Goal: Task Accomplishment & Management: Complete application form

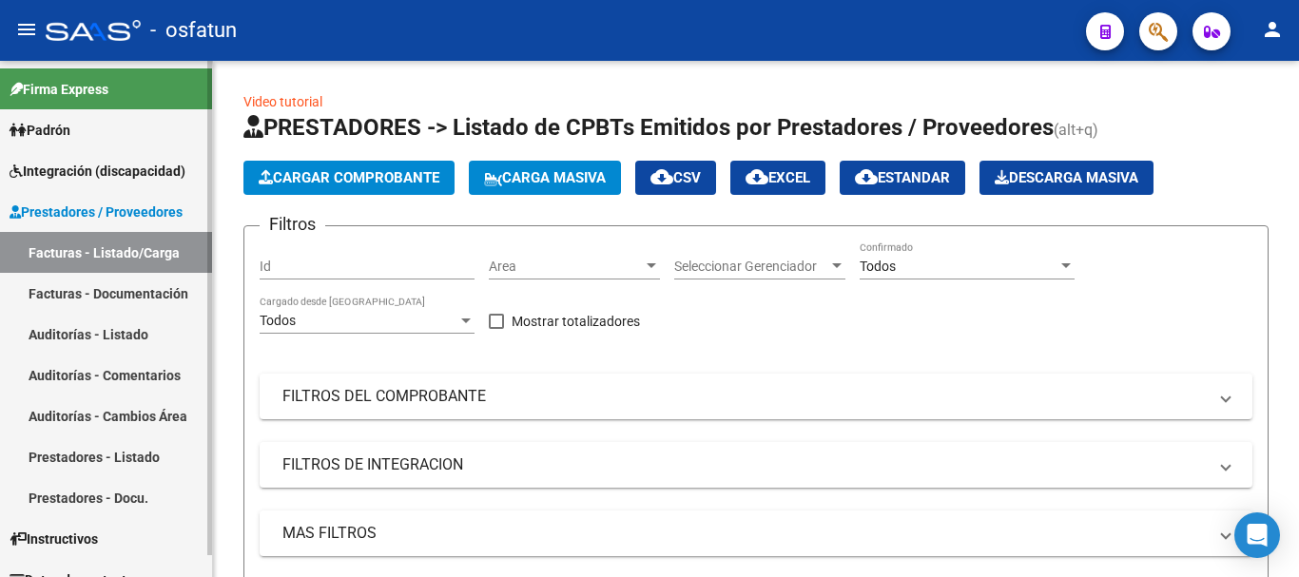
click at [102, 170] on span "Integración (discapacidad)" at bounding box center [98, 171] width 176 height 21
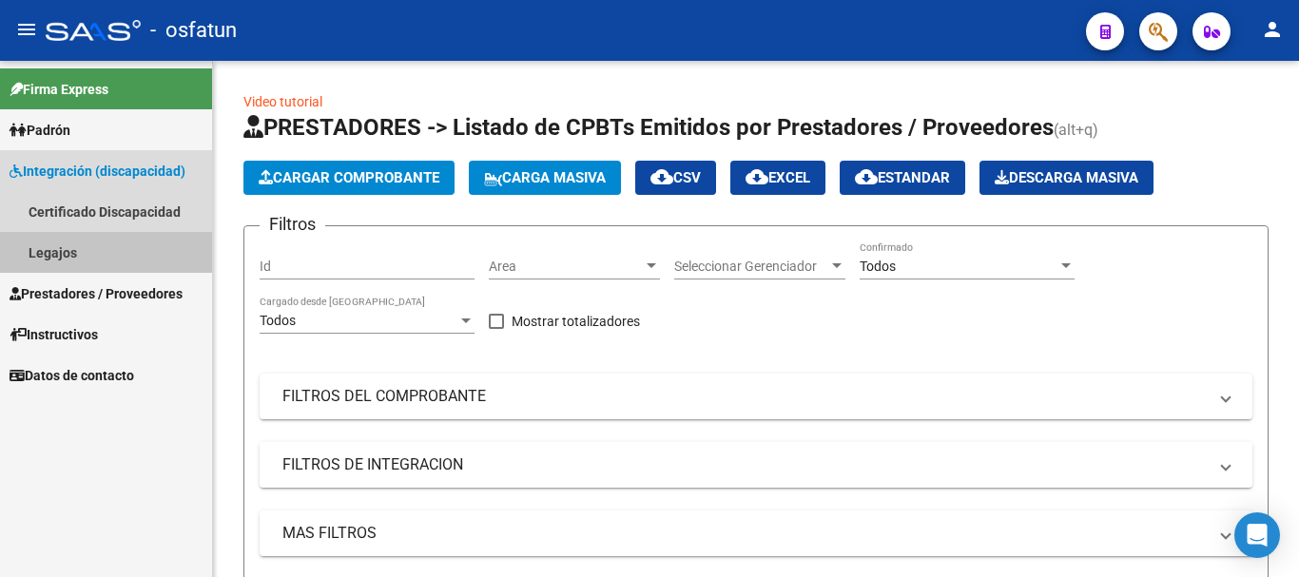
click at [78, 241] on link "Legajos" at bounding box center [106, 252] width 212 height 41
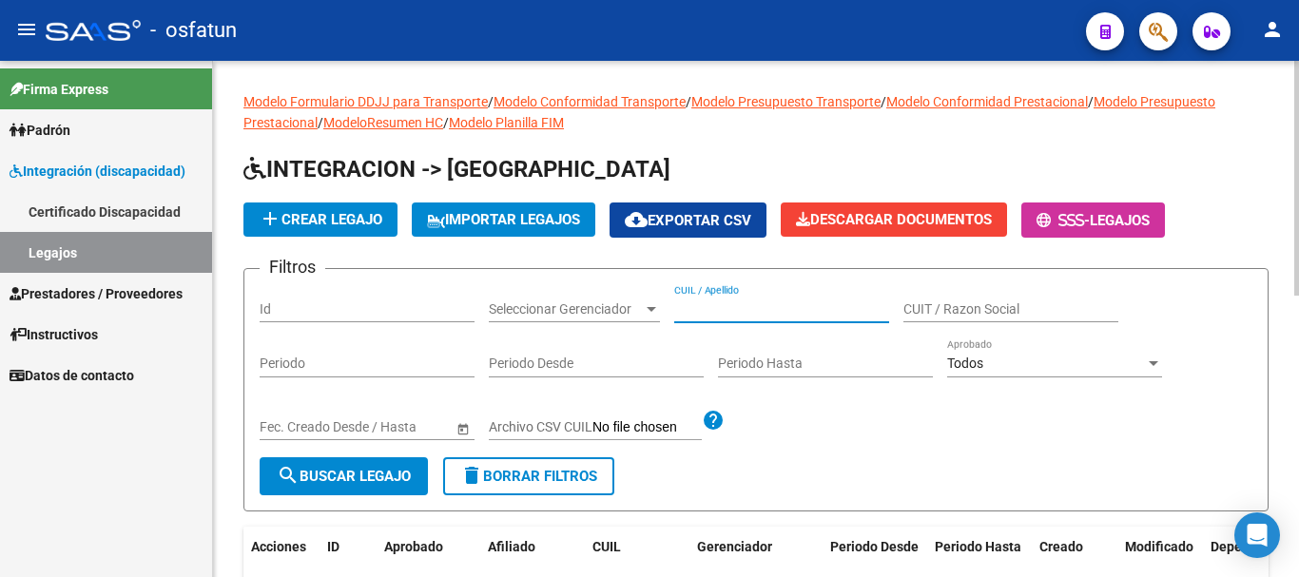
click at [696, 310] on input "CUIL / Apellido" at bounding box center [781, 310] width 215 height 16
type input "PALANA"
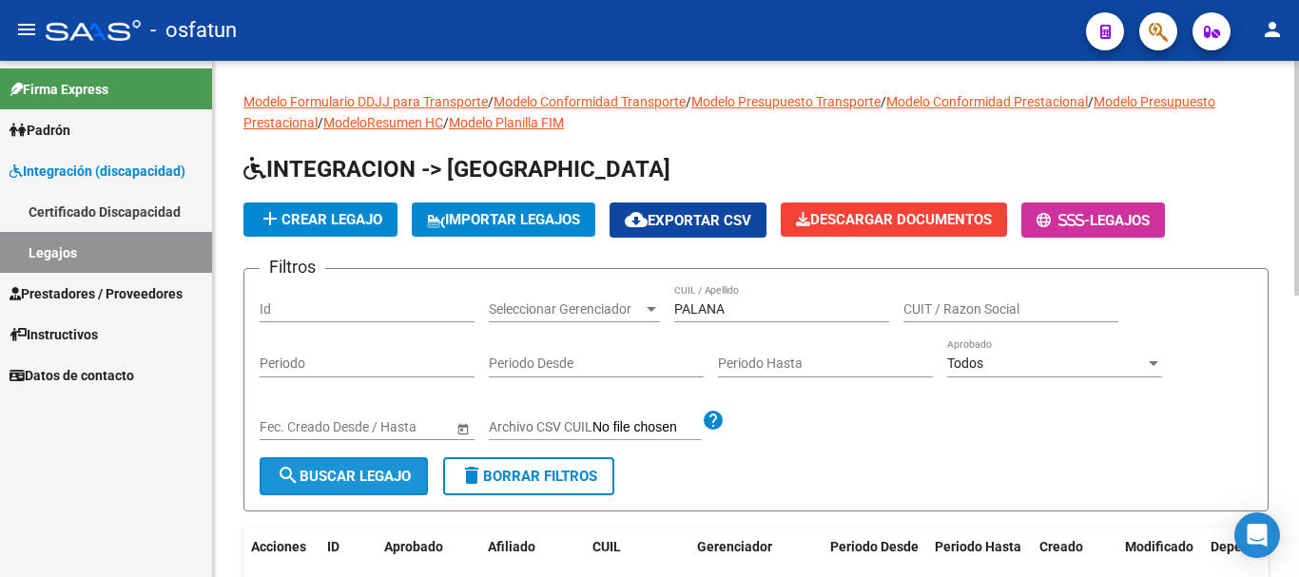
click at [368, 482] on span "search Buscar Legajo" at bounding box center [344, 476] width 134 height 17
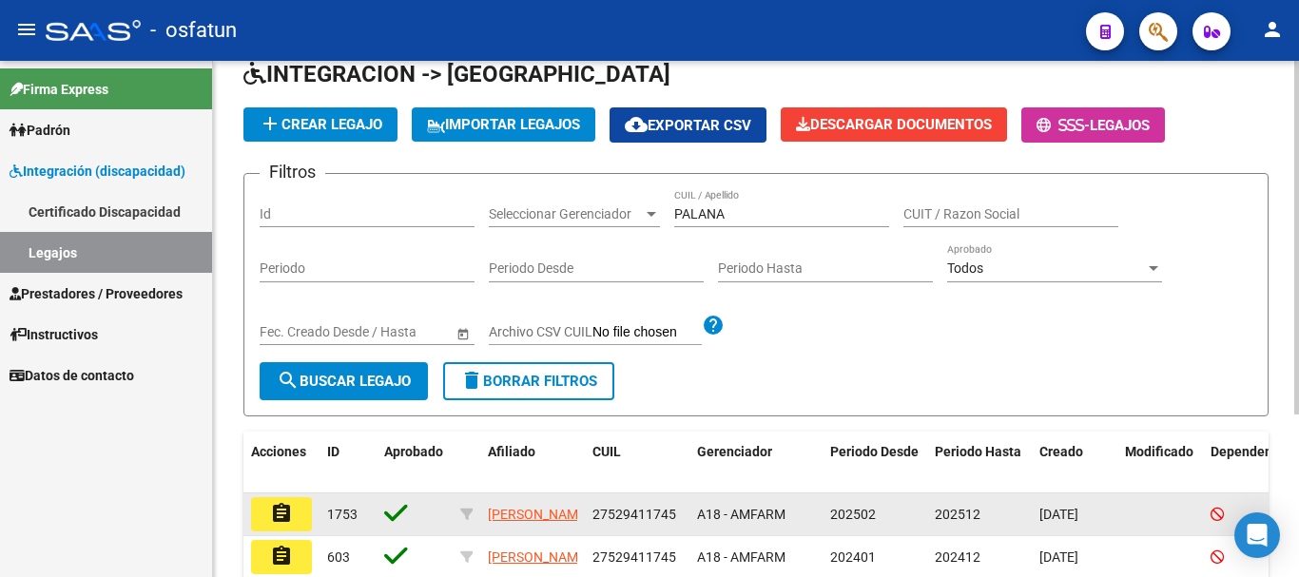
click at [281, 518] on mat-icon "assignment" at bounding box center [281, 513] width 23 height 23
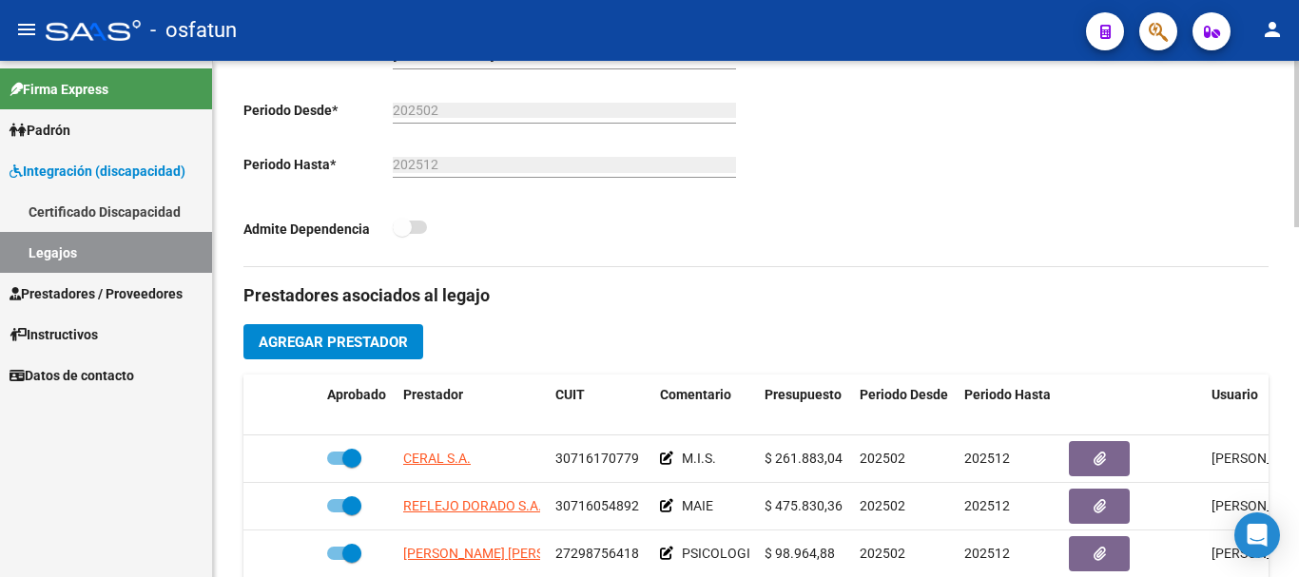
scroll to position [571, 0]
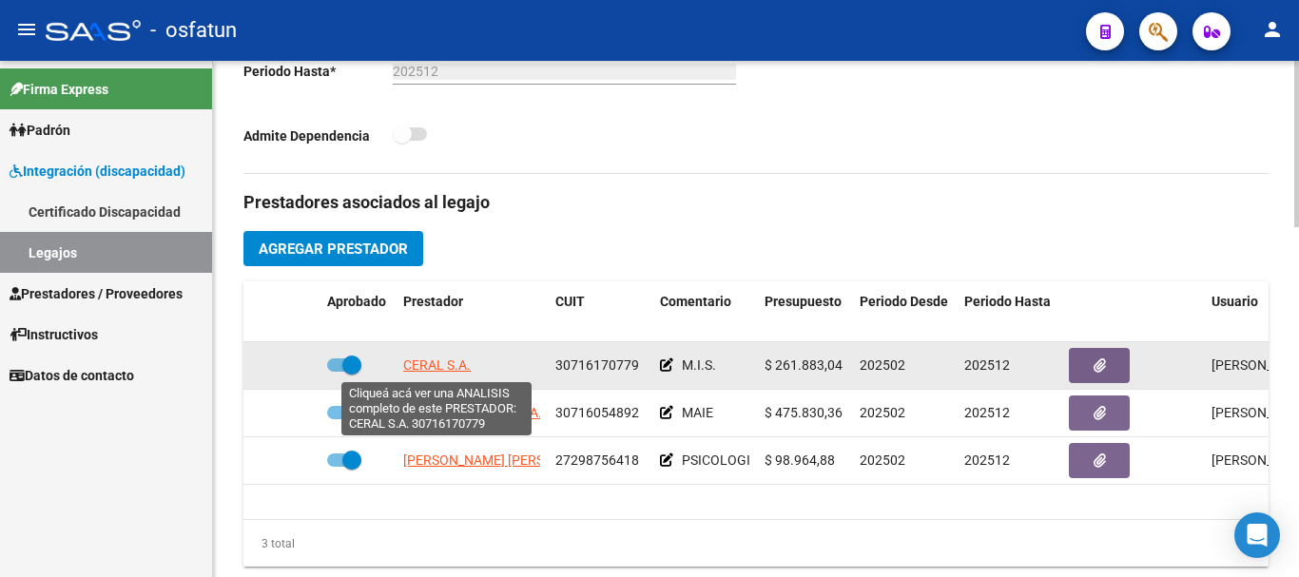
click at [437, 371] on span "CERAL S.A." at bounding box center [437, 365] width 68 height 15
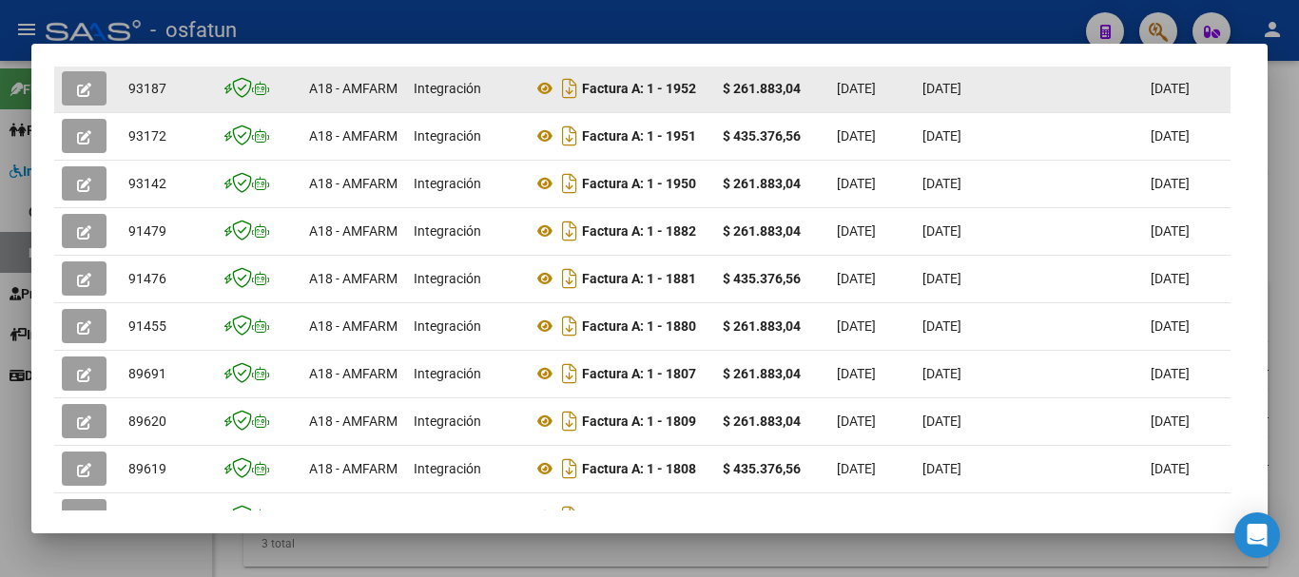
scroll to position [548, 0]
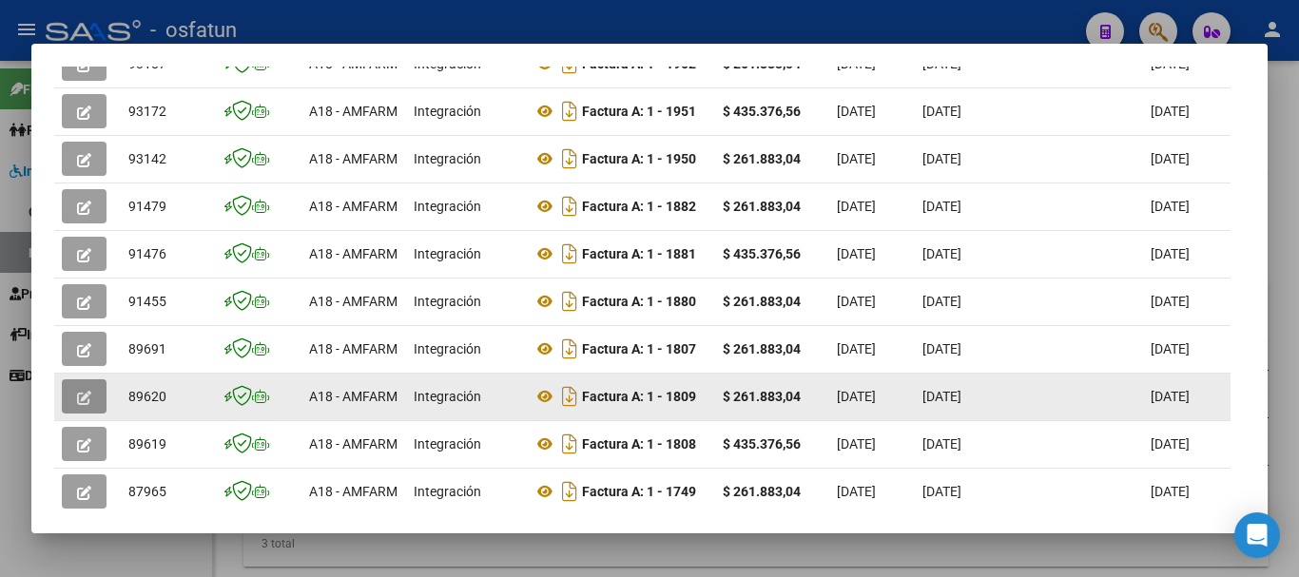
click at [87, 405] on icon "button" at bounding box center [84, 398] width 14 height 14
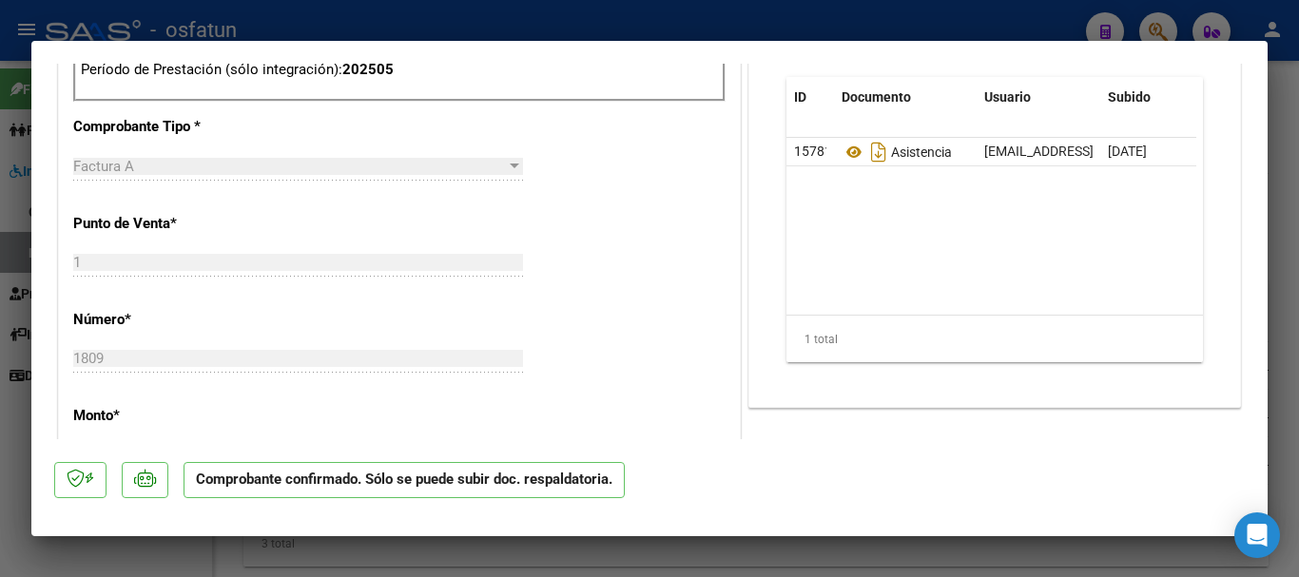
scroll to position [1046, 0]
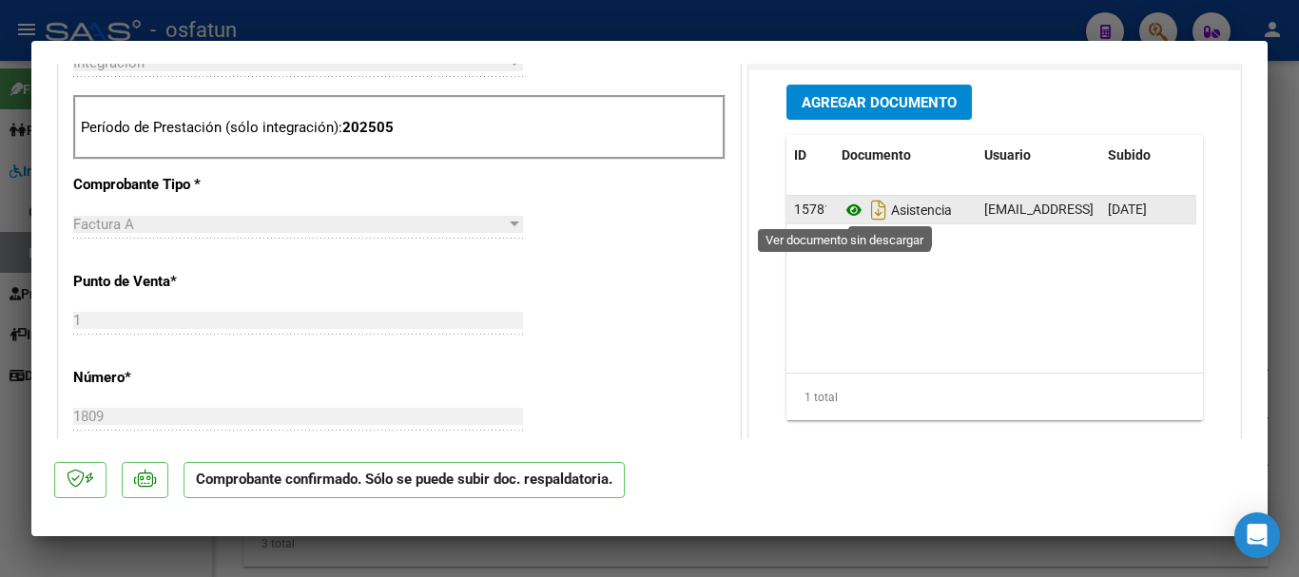
click at [849, 211] on icon at bounding box center [854, 210] width 25 height 23
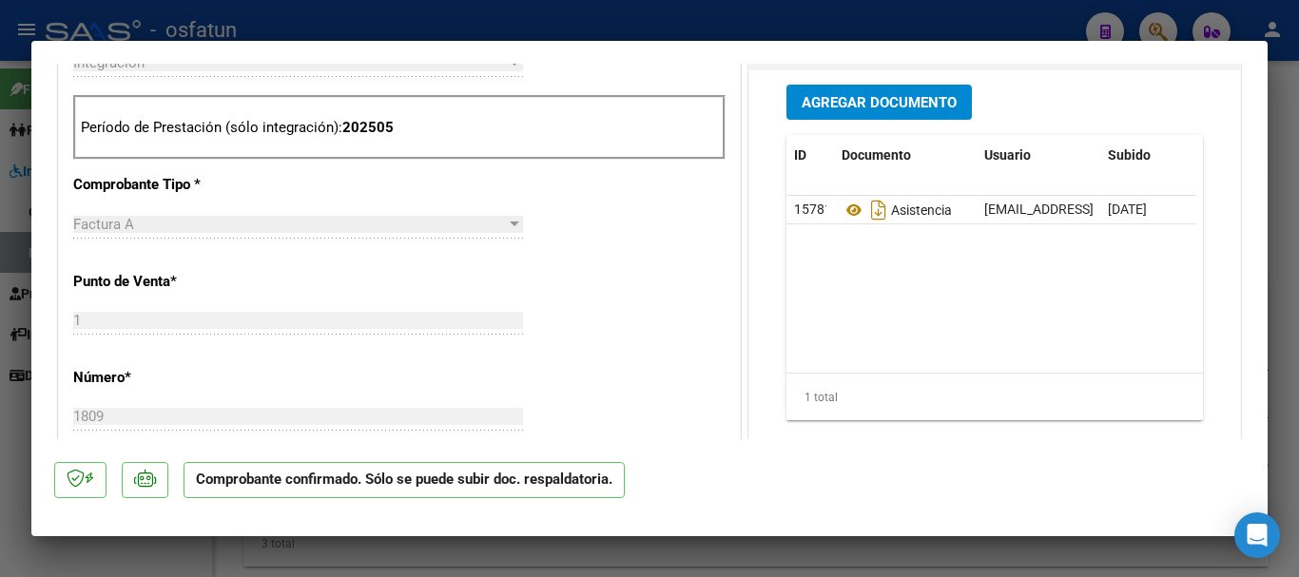
type input "$ 0,00"
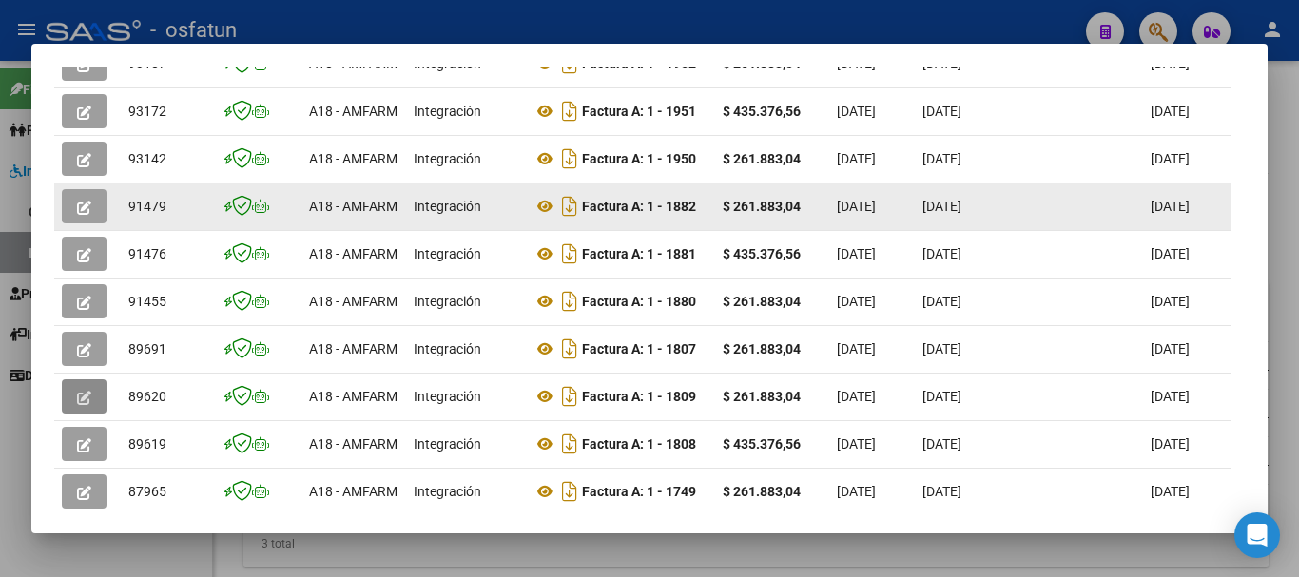
click at [73, 208] on button "button" at bounding box center [84, 206] width 45 height 34
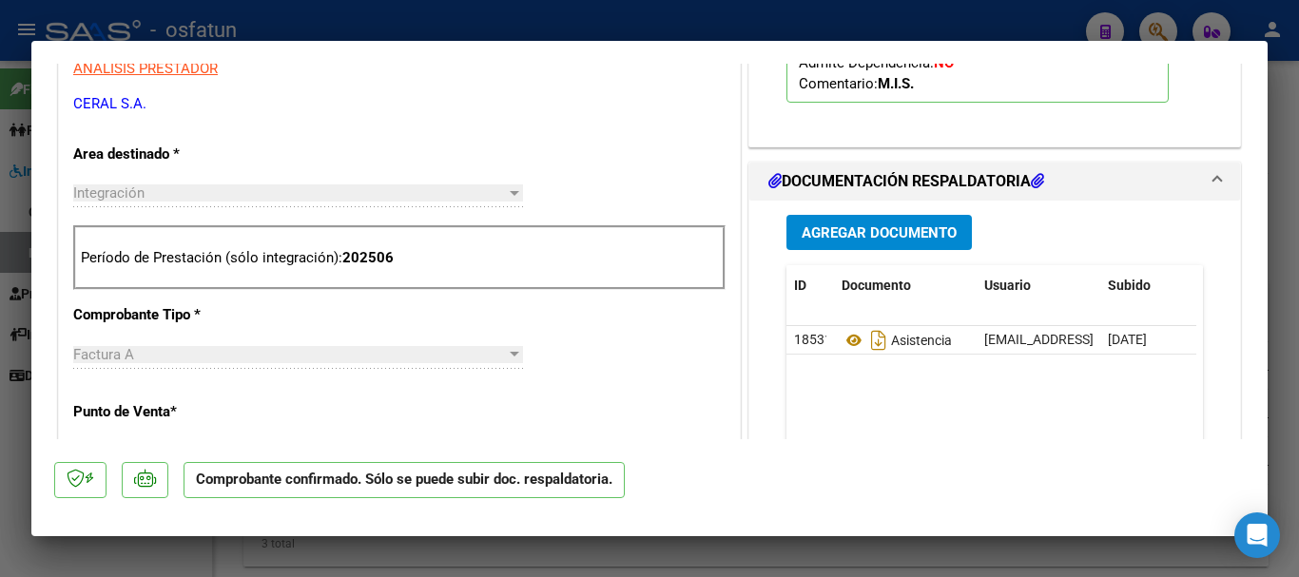
scroll to position [951, 0]
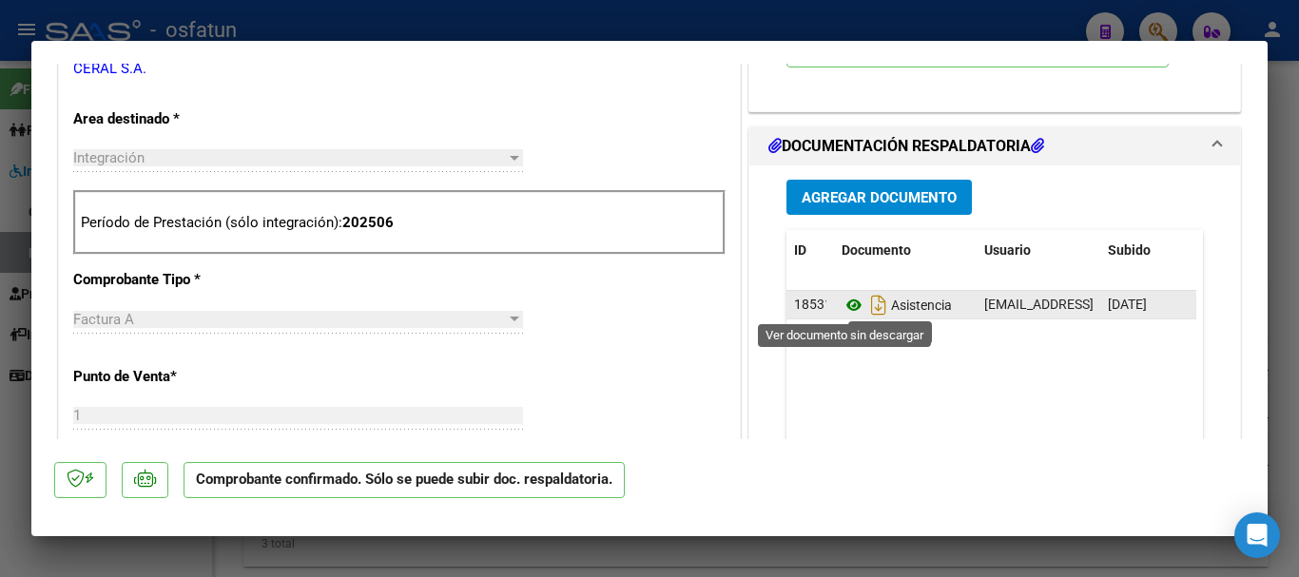
click at [847, 306] on icon at bounding box center [854, 305] width 25 height 23
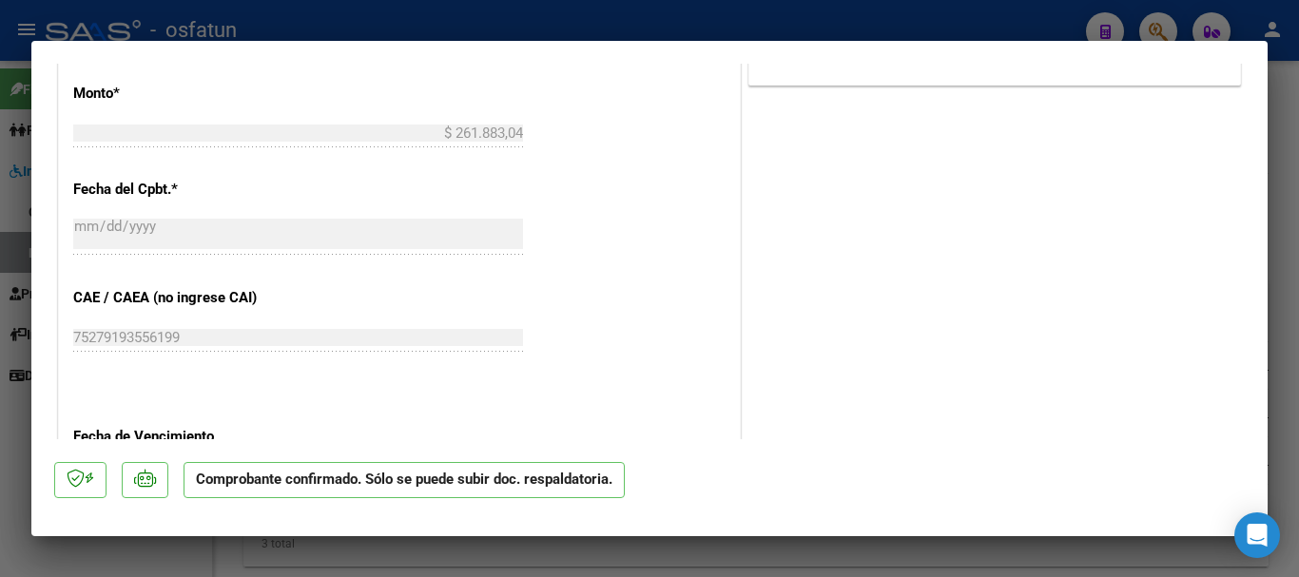
scroll to position [1332, 0]
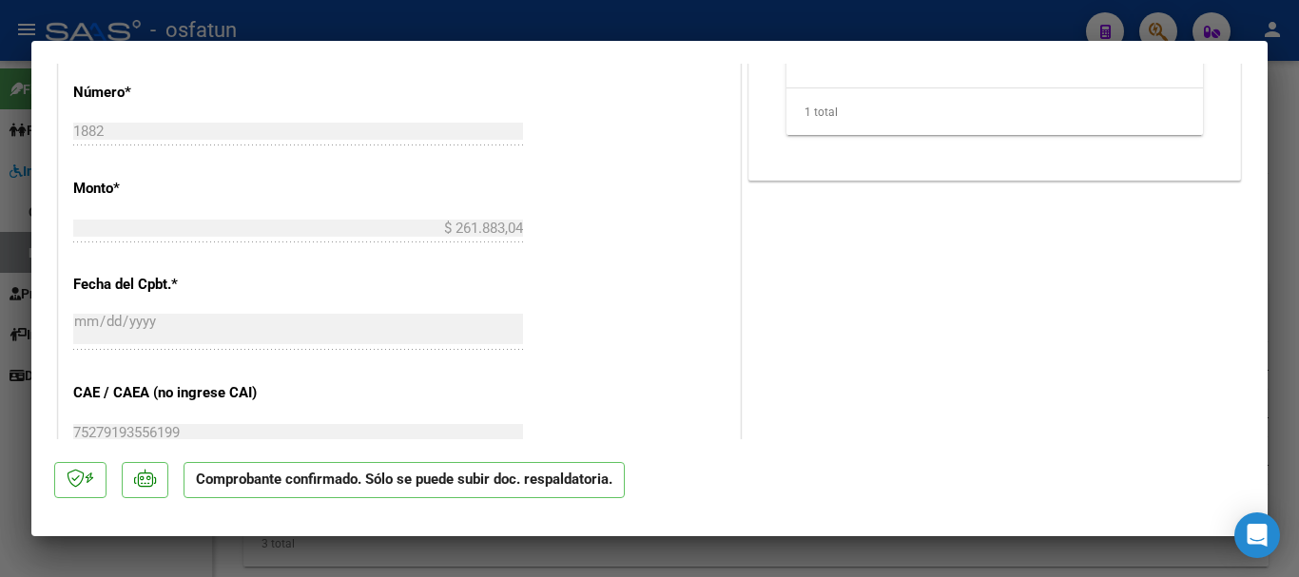
type input "$ 0,00"
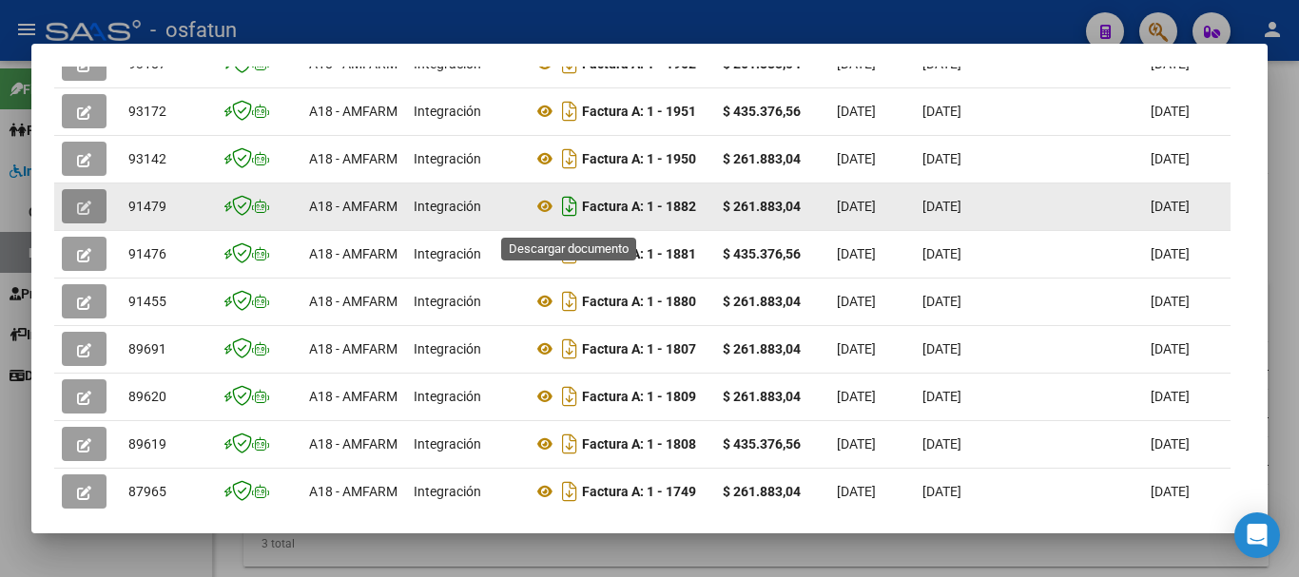
click at [566, 212] on icon "Descargar documento" at bounding box center [569, 206] width 25 height 30
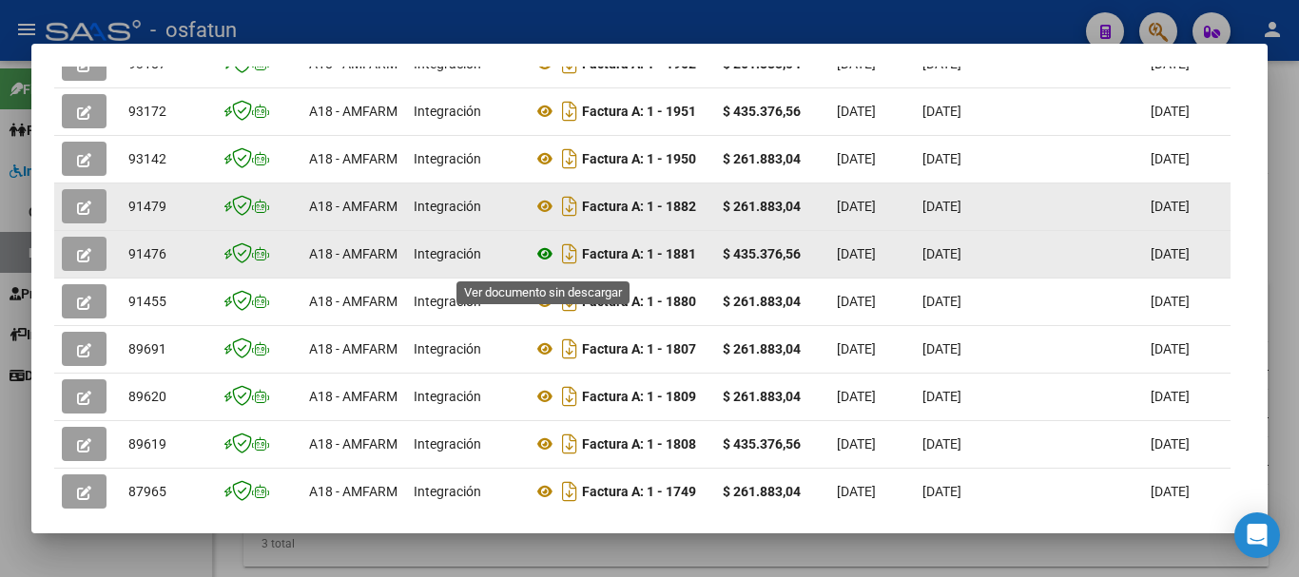
click at [547, 264] on icon at bounding box center [545, 254] width 25 height 23
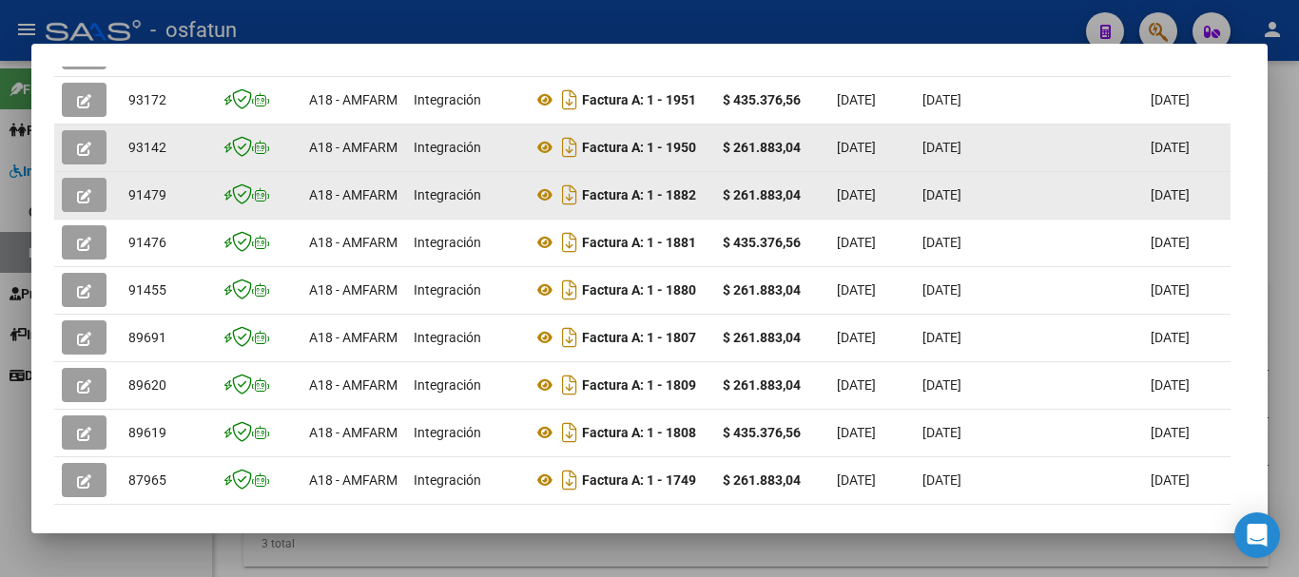
scroll to position [571, 0]
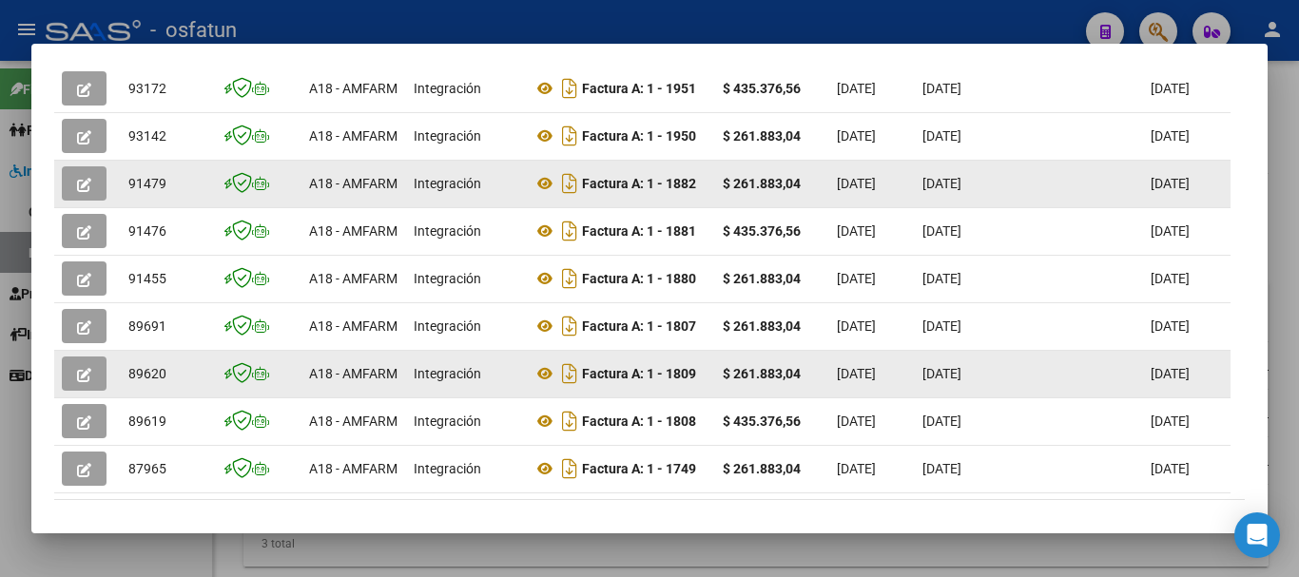
click at [82, 382] on icon "button" at bounding box center [84, 375] width 14 height 14
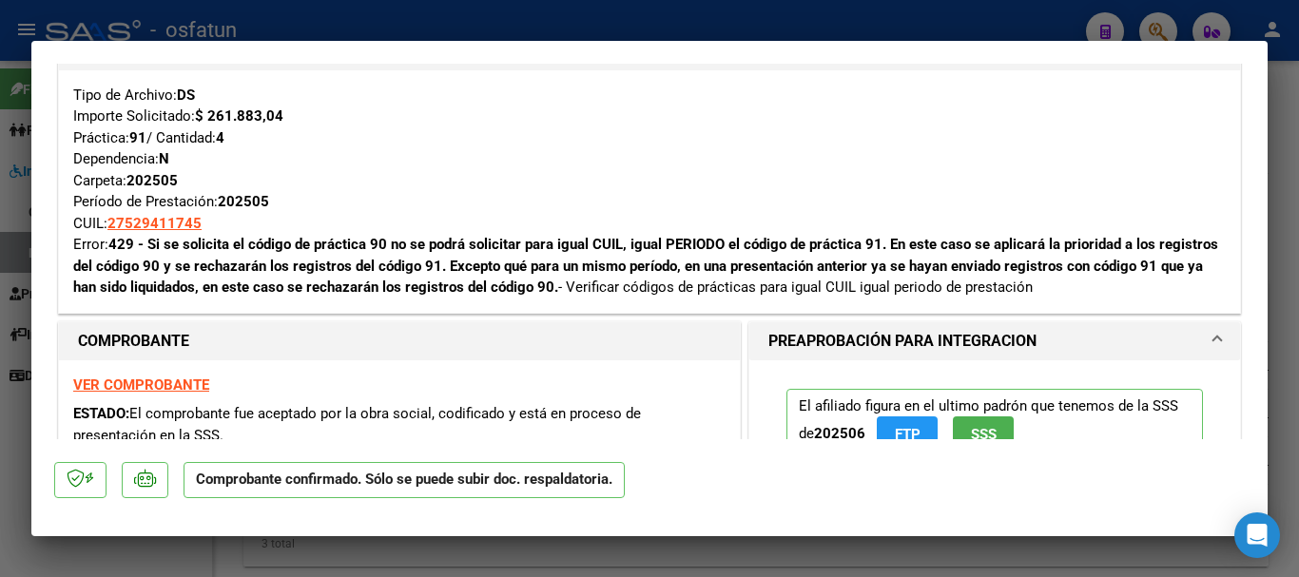
scroll to position [285, 0]
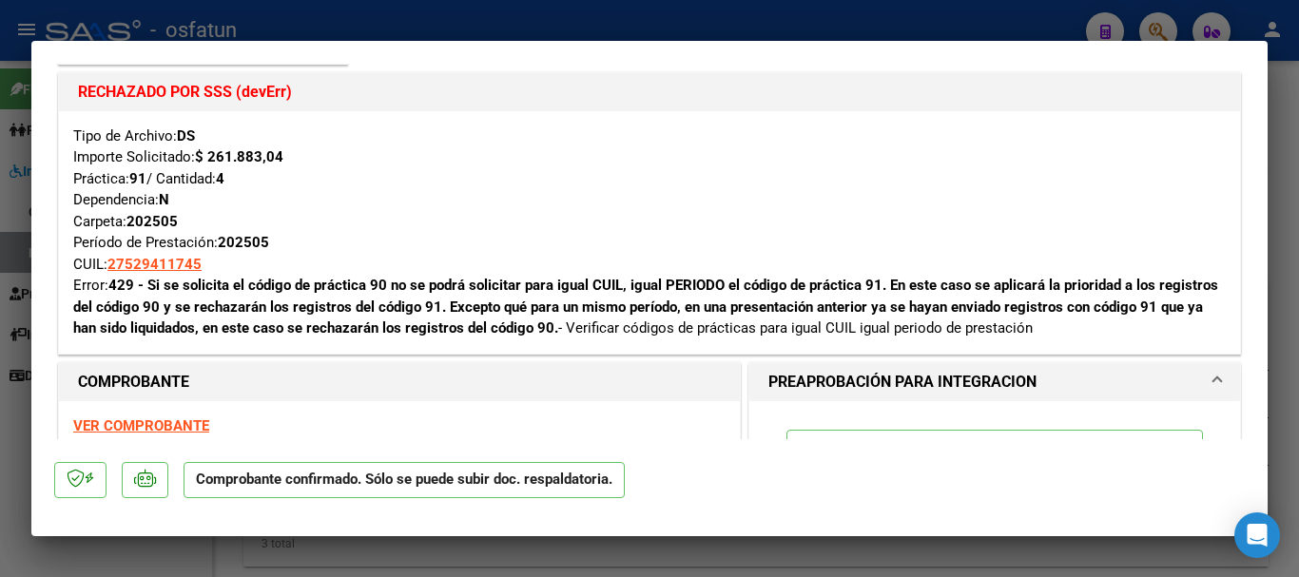
type input "$ 0,00"
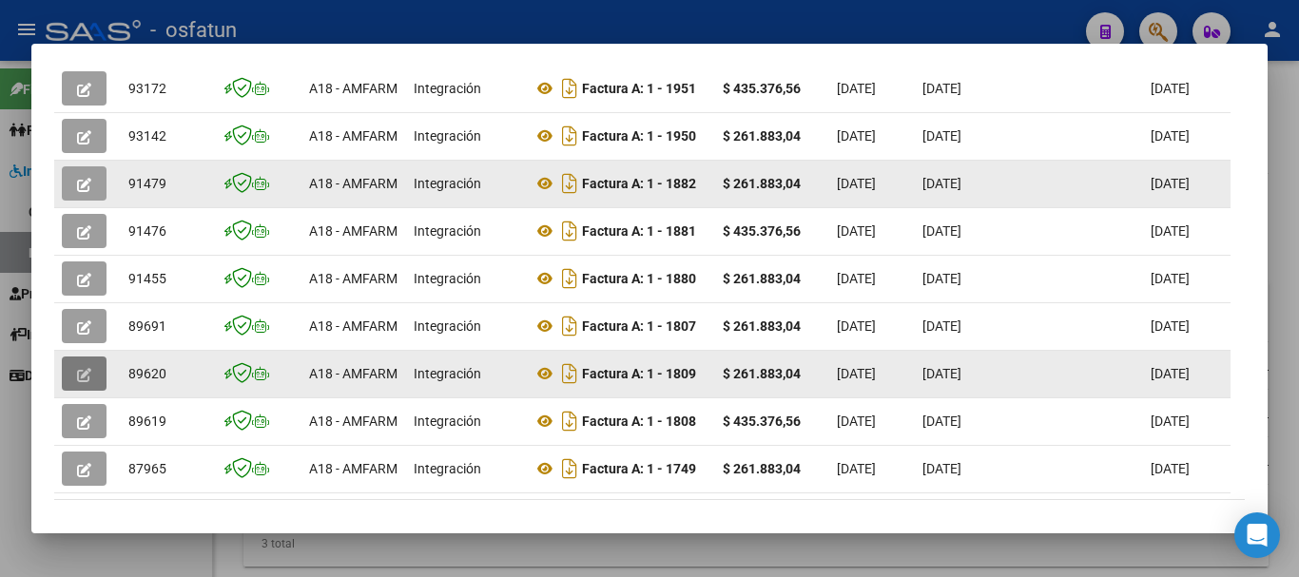
click at [75, 379] on button "button" at bounding box center [84, 374] width 45 height 34
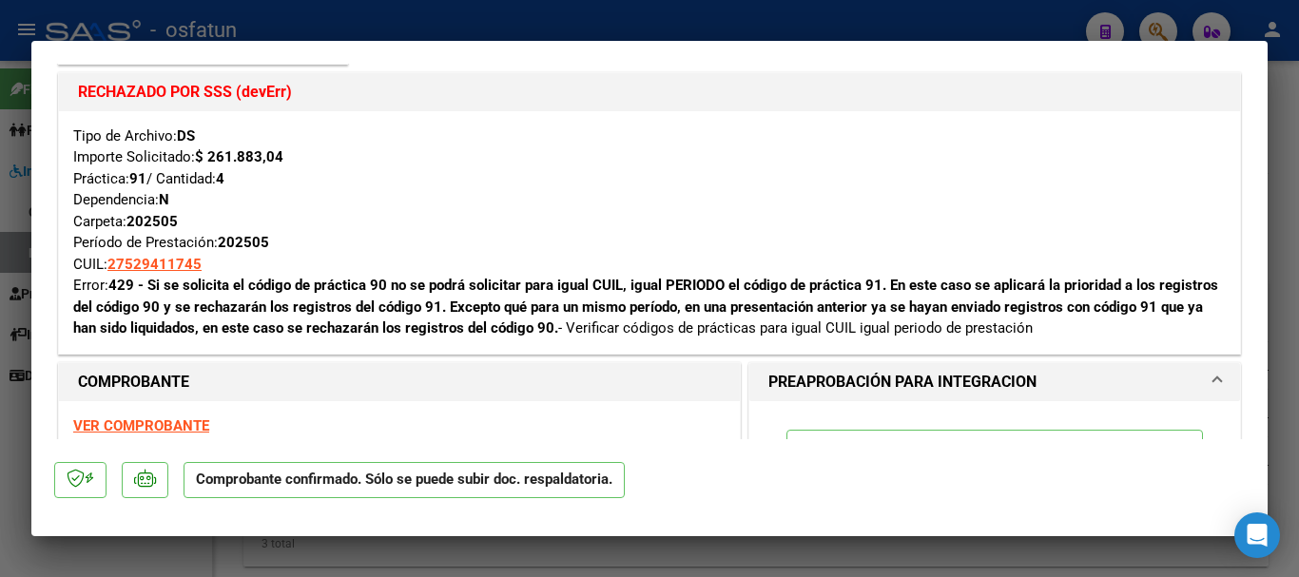
type input "$ 0,00"
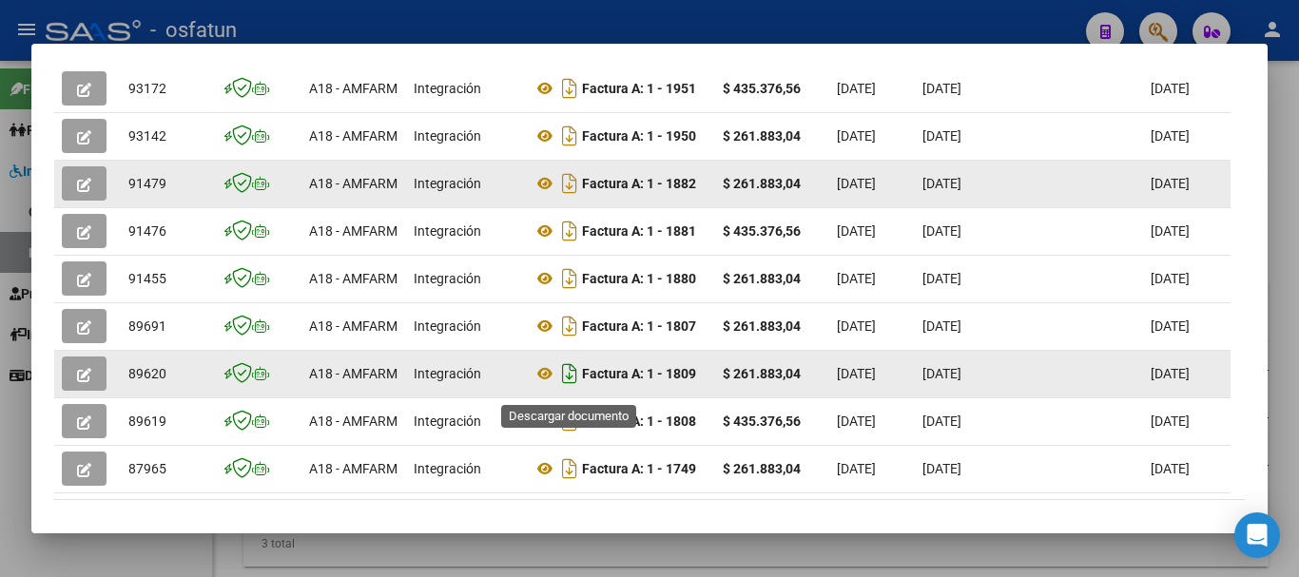
click at [566, 383] on icon "Descargar documento" at bounding box center [569, 374] width 25 height 30
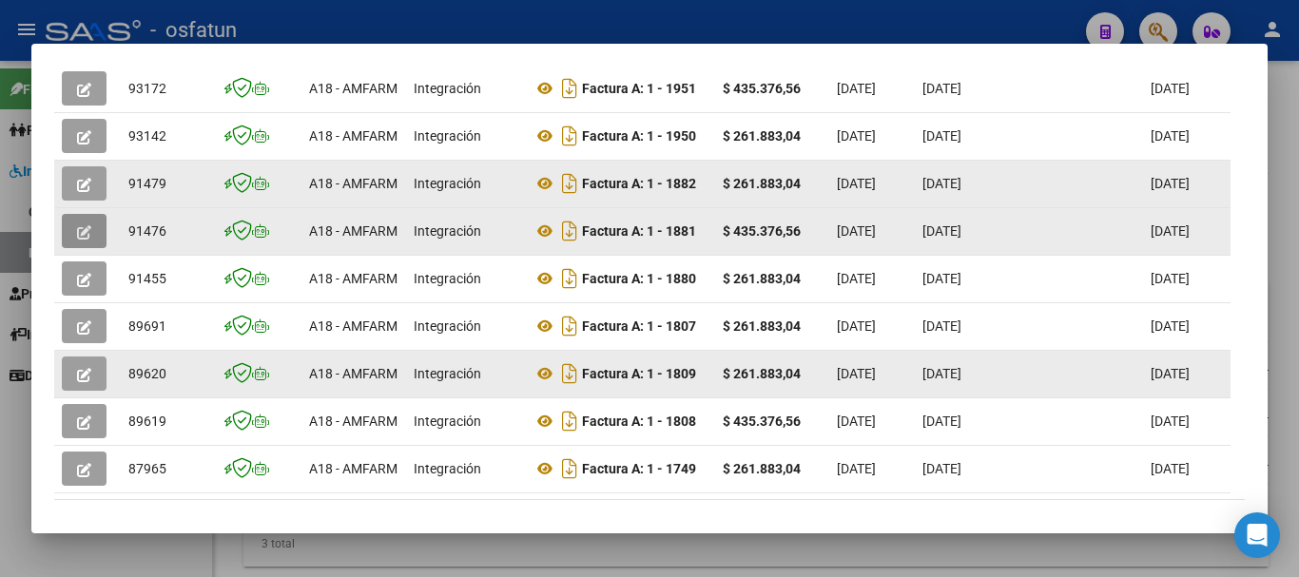
click at [90, 240] on icon "button" at bounding box center [84, 232] width 14 height 14
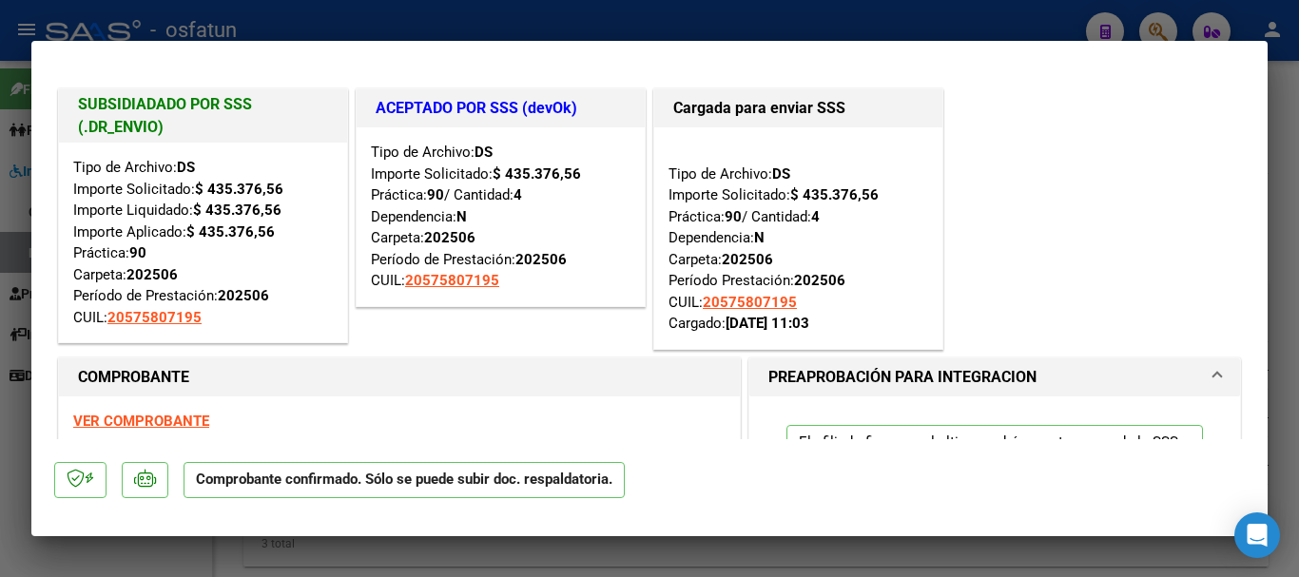
type input "$ 0,00"
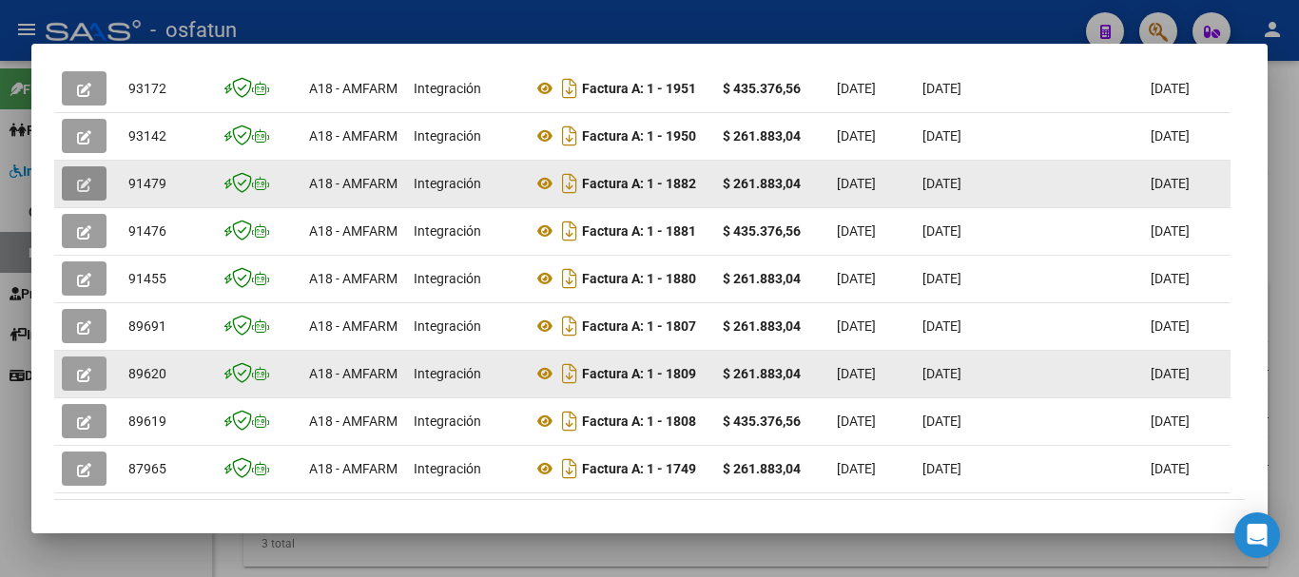
click at [80, 192] on icon "button" at bounding box center [84, 185] width 14 height 14
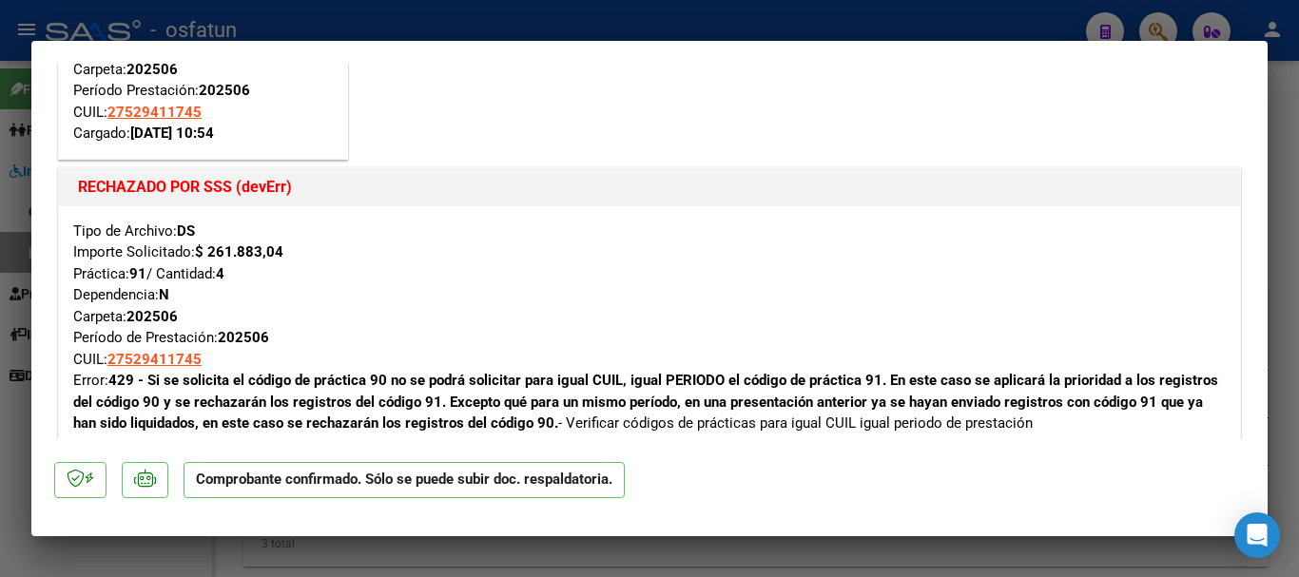
scroll to position [0, 0]
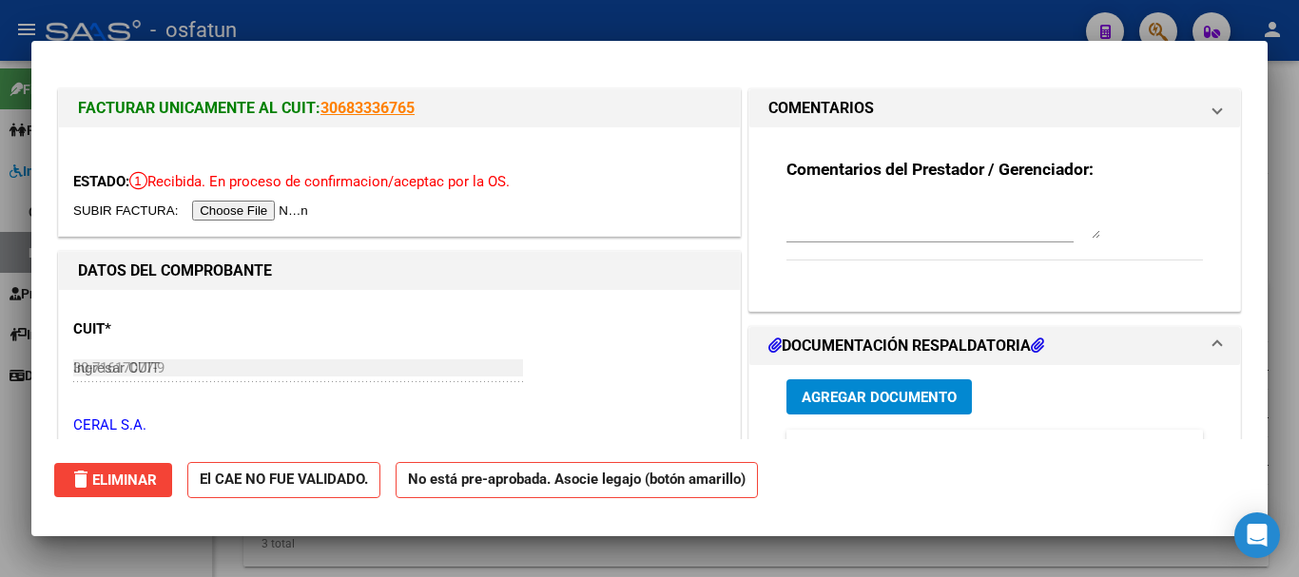
type input "$ 0,00"
